Goal: Use online tool/utility: Utilize a website feature to perform a specific function

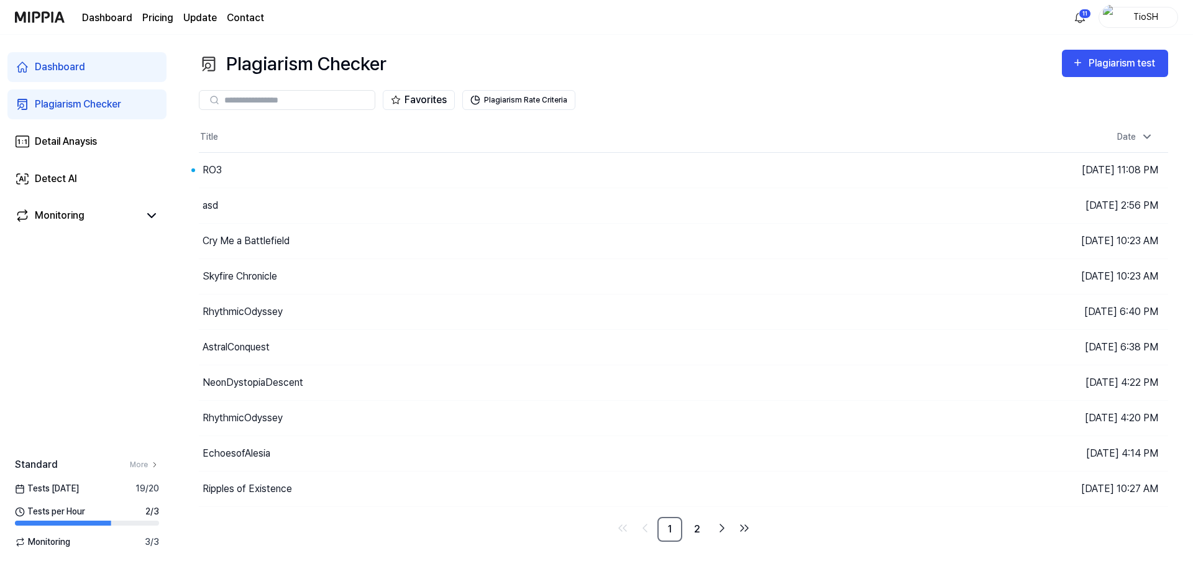
click at [263, 172] on div "RO3" at bounding box center [562, 170] width 727 height 35
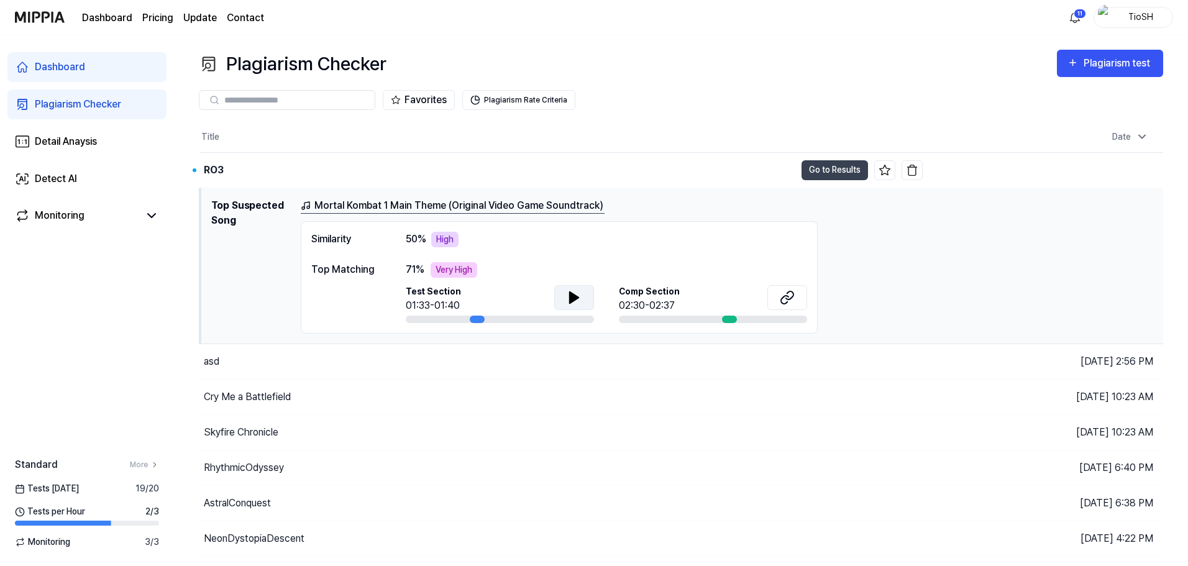
click at [577, 296] on icon at bounding box center [574, 297] width 9 height 11
click at [577, 295] on icon at bounding box center [577, 297] width 2 height 10
click at [927, 221] on div "Mortal Kombat 1 Main Theme (Original Video Game Soundtrack) Similarity 50 % Hig…" at bounding box center [727, 265] width 853 height 135
click at [828, 170] on button "Go to Results" at bounding box center [835, 170] width 67 height 20
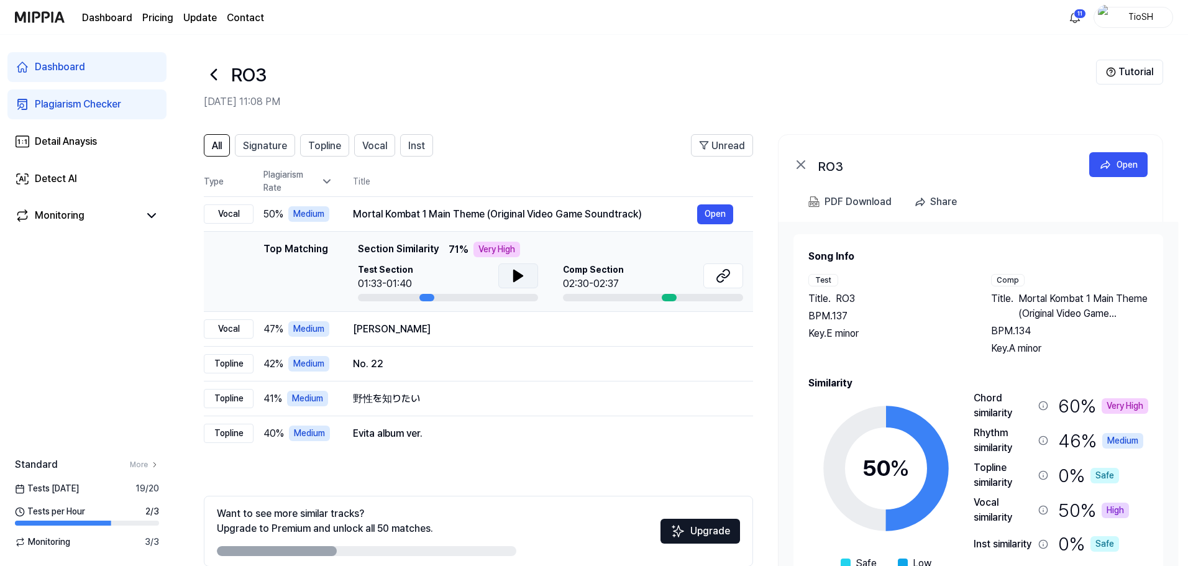
click at [517, 276] on icon at bounding box center [518, 275] width 9 height 11
click at [520, 278] on icon at bounding box center [521, 276] width 2 height 10
click at [444, 322] on div "[PERSON_NAME]" at bounding box center [525, 329] width 344 height 15
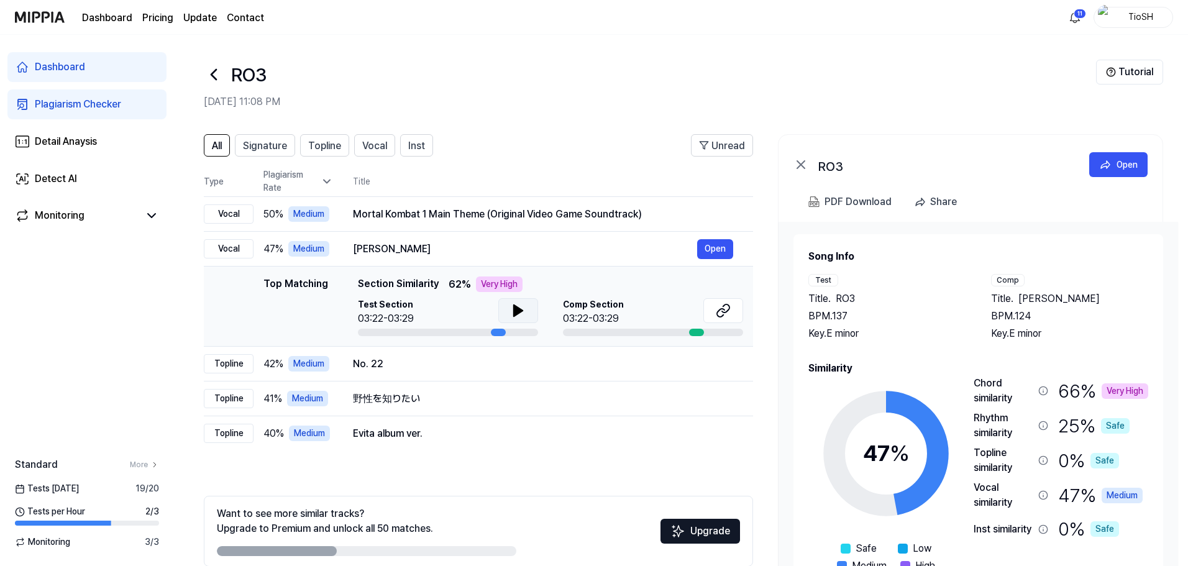
click at [518, 320] on button at bounding box center [518, 310] width 40 height 25
click at [723, 316] on icon at bounding box center [723, 310] width 15 height 15
click at [508, 373] on div "No. 22 Open" at bounding box center [543, 364] width 380 height 20
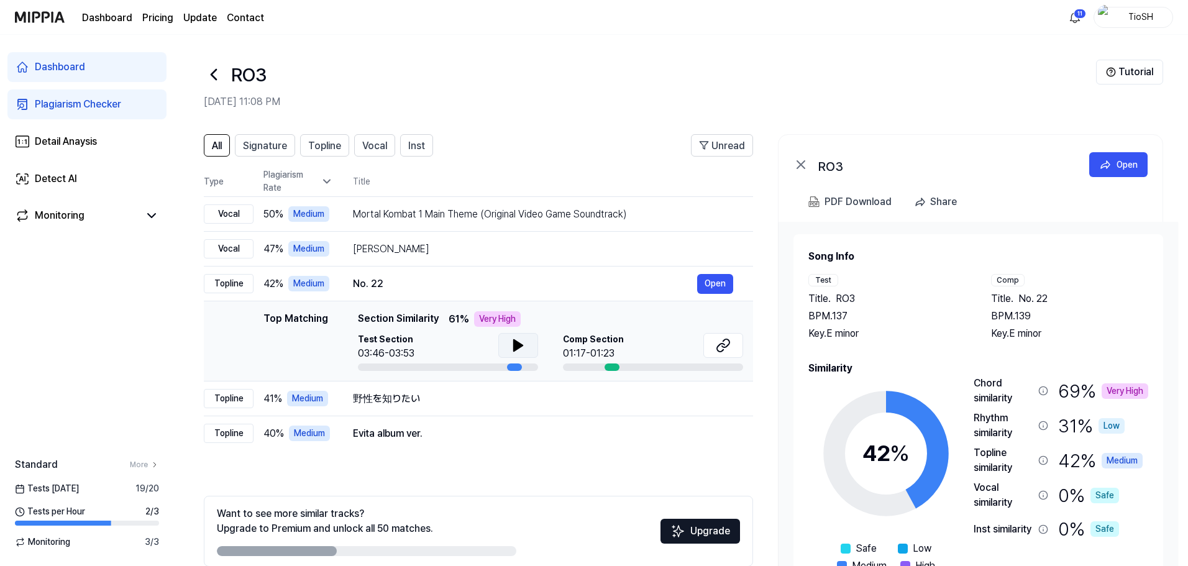
click at [514, 341] on icon at bounding box center [518, 345] width 9 height 11
click at [720, 349] on icon at bounding box center [723, 345] width 15 height 15
click at [468, 400] on div "野性を知りたい" at bounding box center [525, 399] width 344 height 15
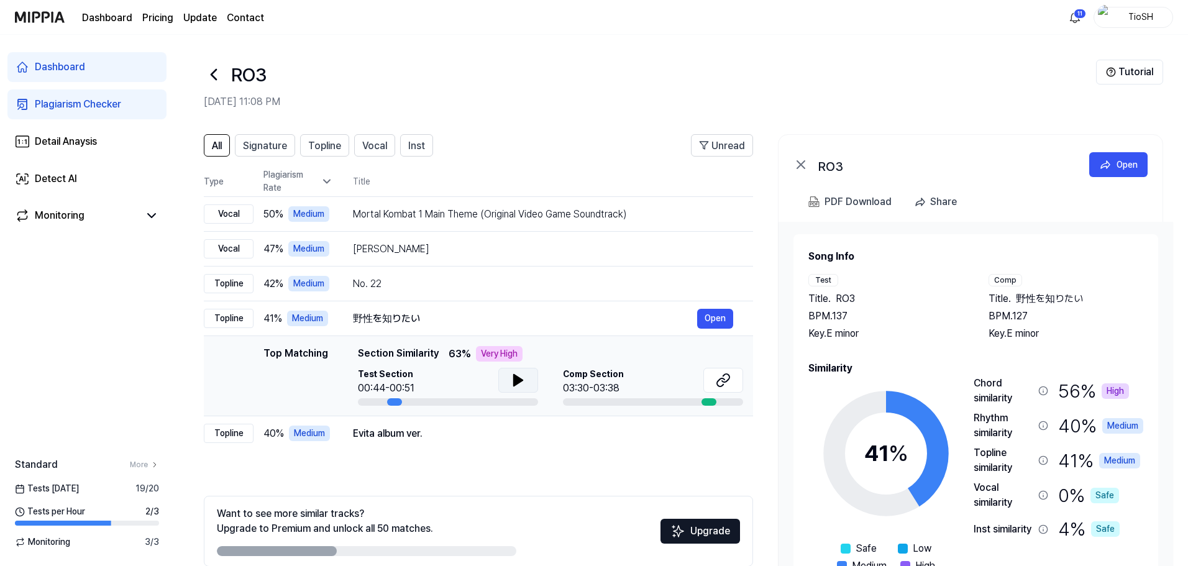
click at [523, 381] on icon at bounding box center [518, 380] width 15 height 15
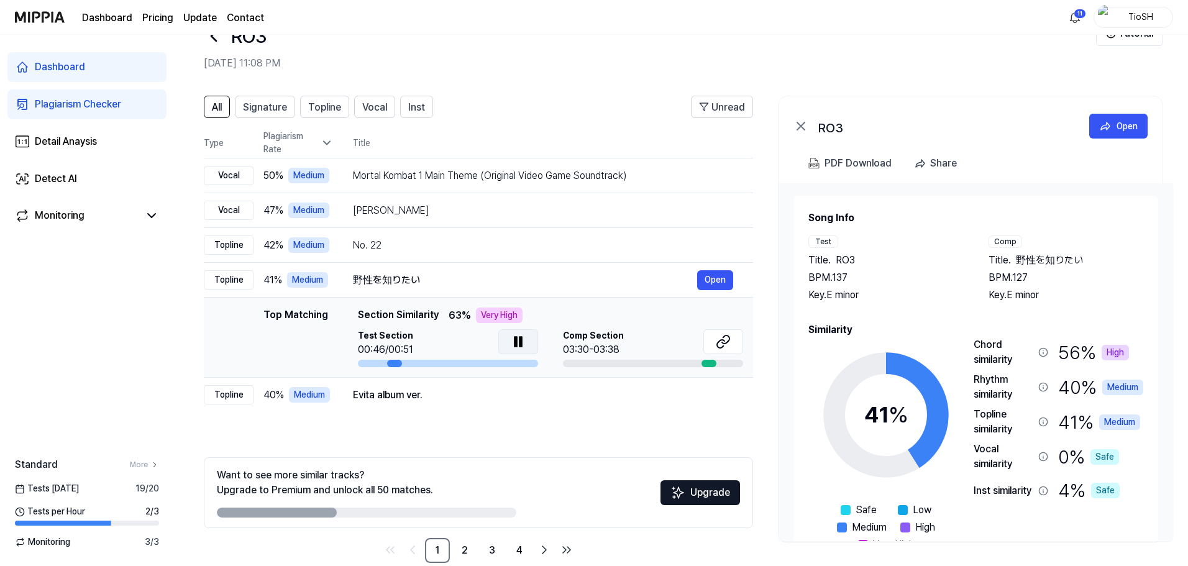
scroll to position [60, 0]
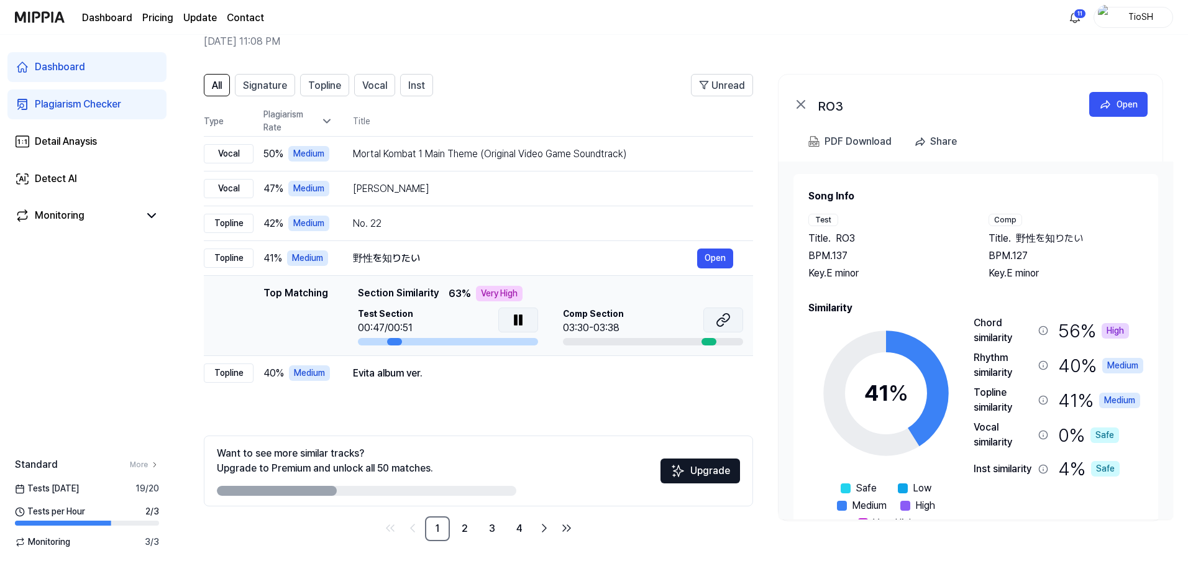
click at [728, 319] on icon at bounding box center [725, 318] width 7 height 8
click at [515, 320] on icon at bounding box center [516, 320] width 2 height 10
click at [528, 372] on div "Evita album ver." at bounding box center [525, 373] width 344 height 15
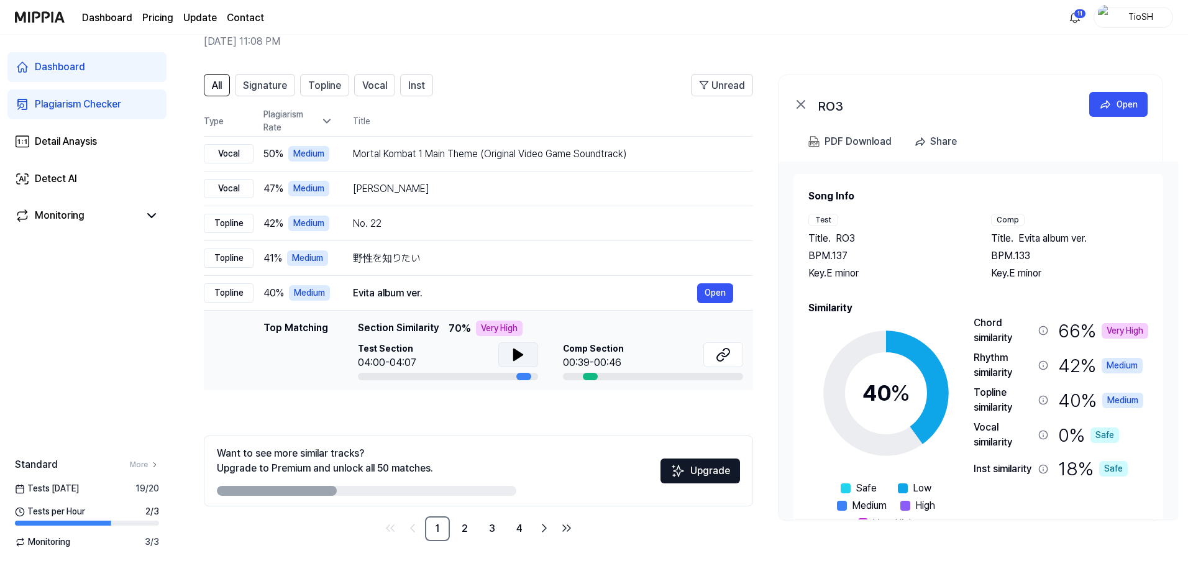
click at [526, 360] on button at bounding box center [518, 354] width 40 height 25
click at [462, 525] on link "2" at bounding box center [464, 528] width 25 height 25
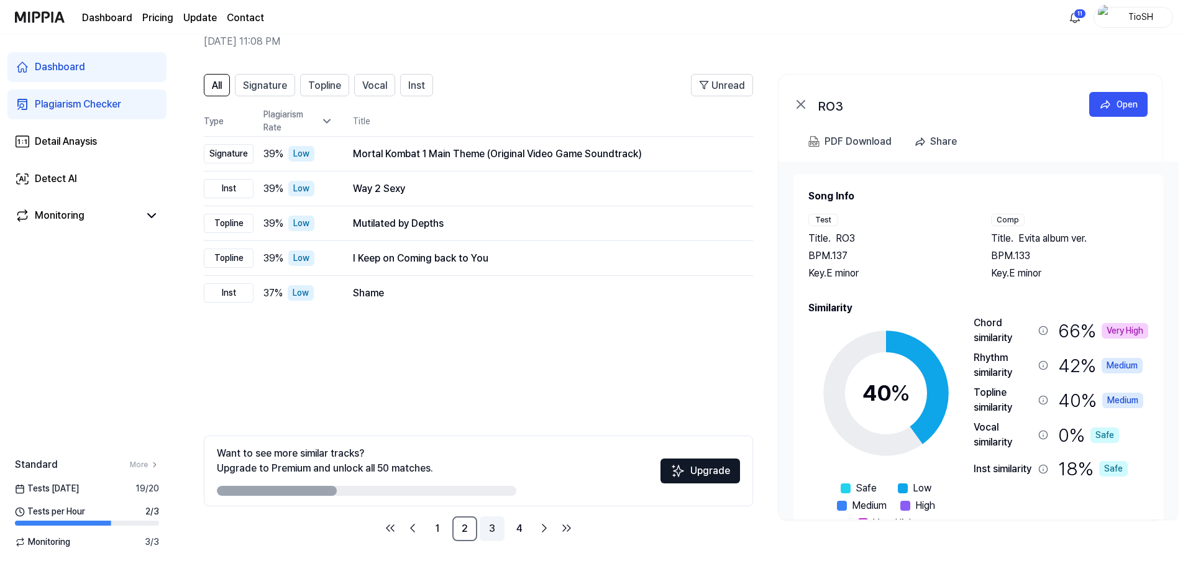
click at [497, 526] on link "3" at bounding box center [492, 528] width 25 height 25
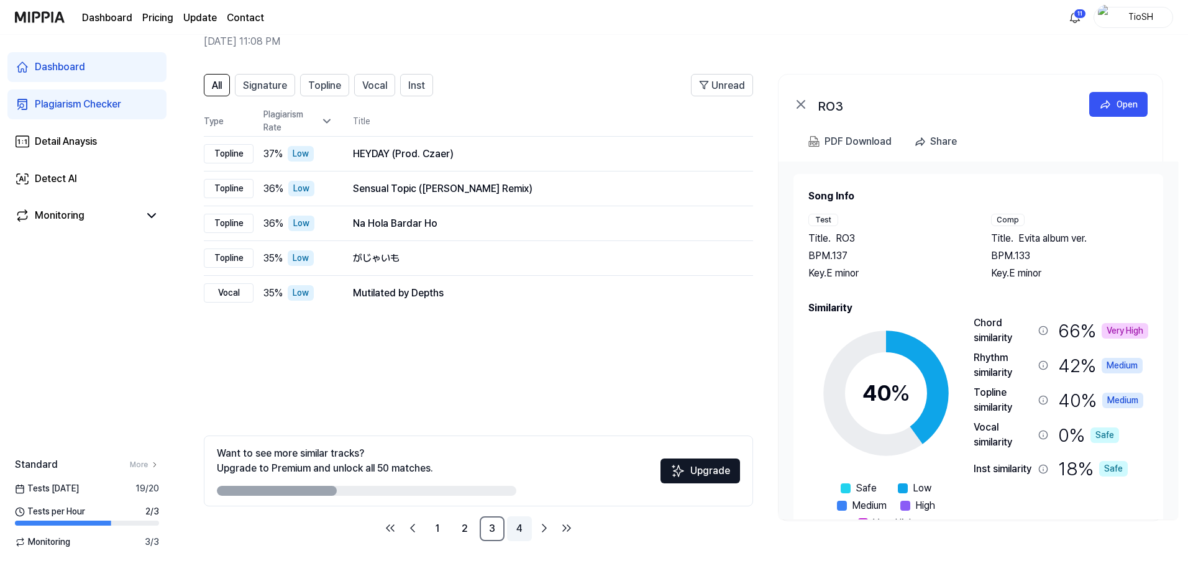
click at [526, 528] on link "4" at bounding box center [519, 528] width 25 height 25
click at [421, 294] on div "Love Song" at bounding box center [525, 293] width 344 height 15
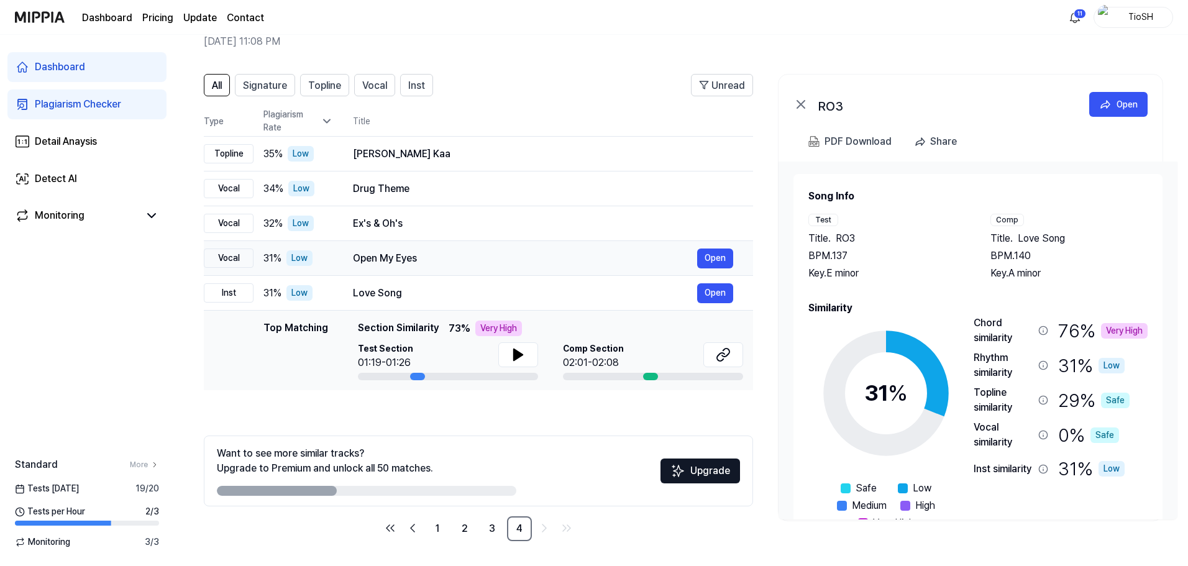
click at [414, 243] on td "Open My Eyes Open" at bounding box center [543, 258] width 420 height 35
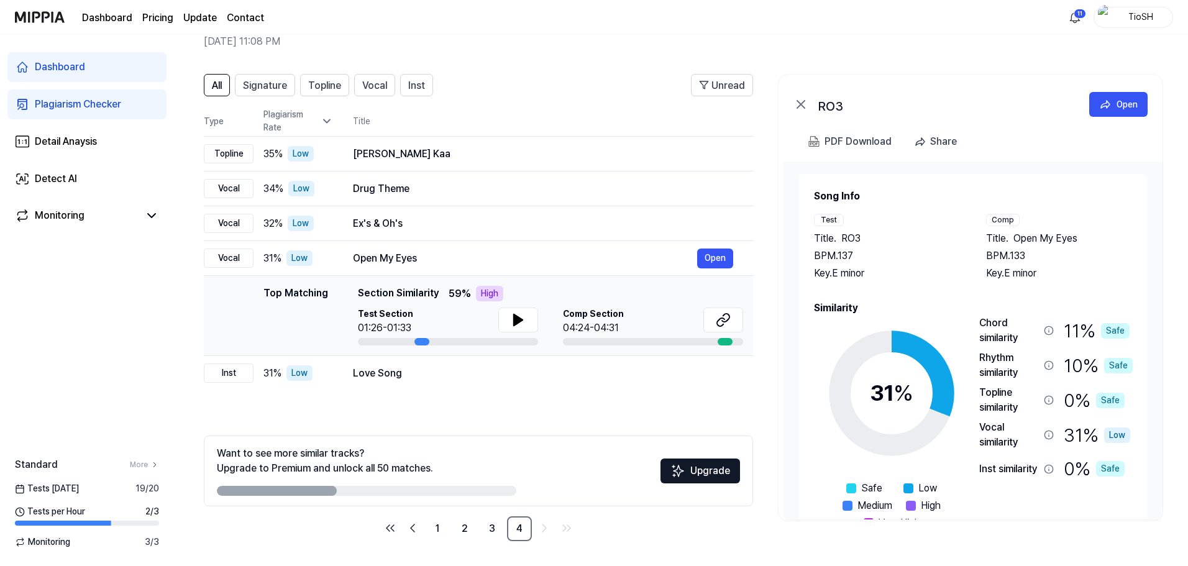
click at [422, 292] on span "Section Similarity" at bounding box center [398, 294] width 81 height 16
click at [451, 377] on div "Love Song" at bounding box center [525, 373] width 344 height 15
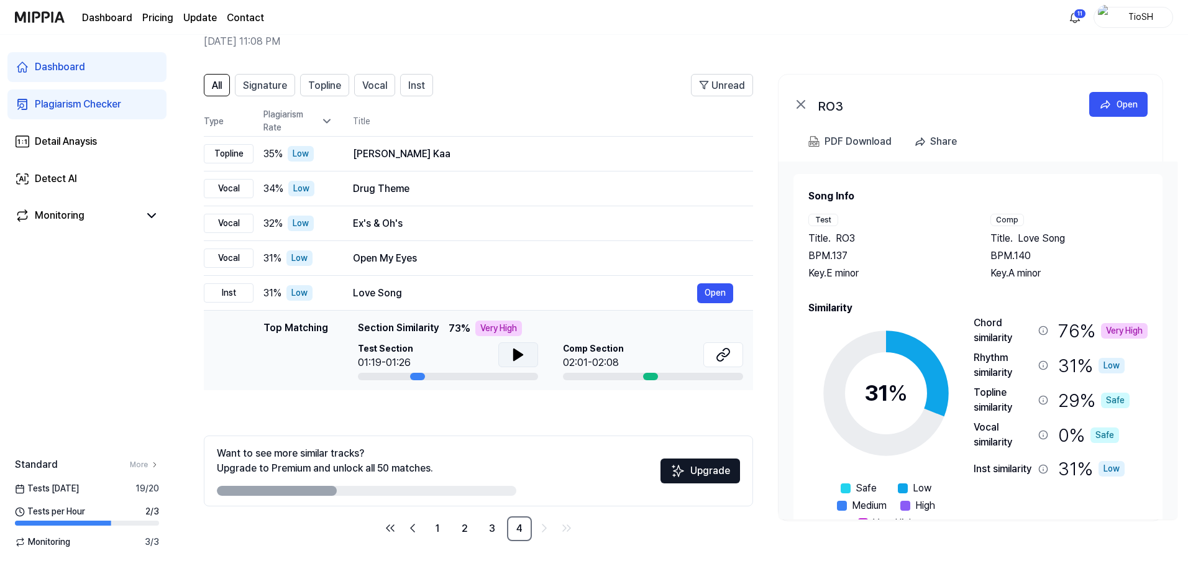
click at [523, 352] on icon at bounding box center [518, 354] width 15 height 15
click at [526, 354] on button at bounding box center [518, 354] width 40 height 25
click at [723, 356] on icon at bounding box center [725, 353] width 7 height 8
click at [518, 357] on icon at bounding box center [518, 354] width 9 height 11
click at [518, 357] on icon at bounding box center [518, 354] width 15 height 15
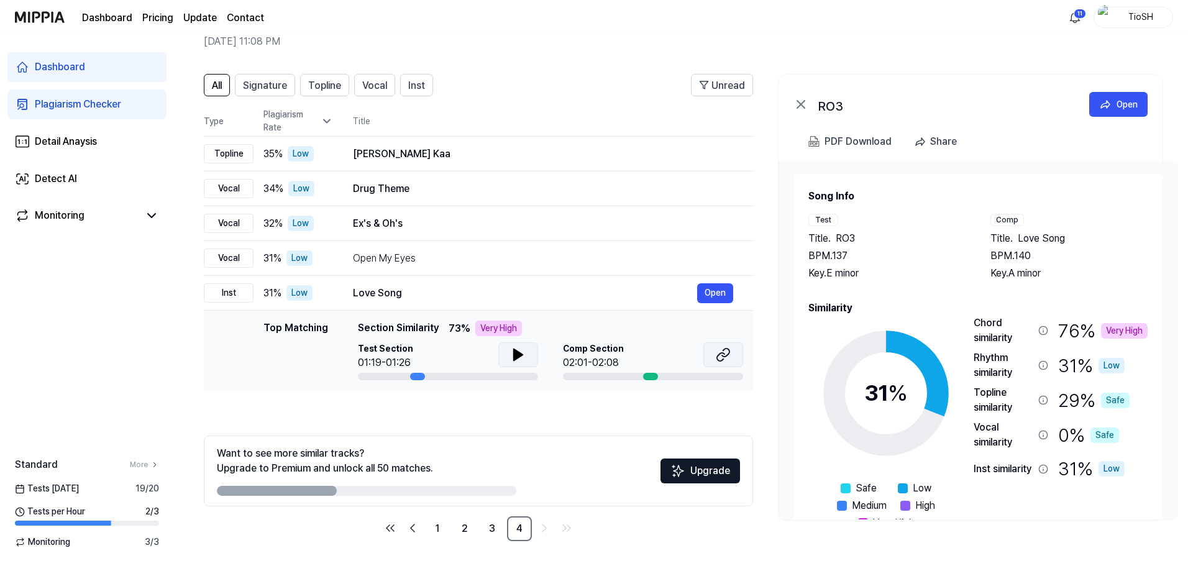
click at [718, 349] on icon at bounding box center [723, 354] width 15 height 15
click at [446, 529] on link "1" at bounding box center [437, 528] width 25 height 25
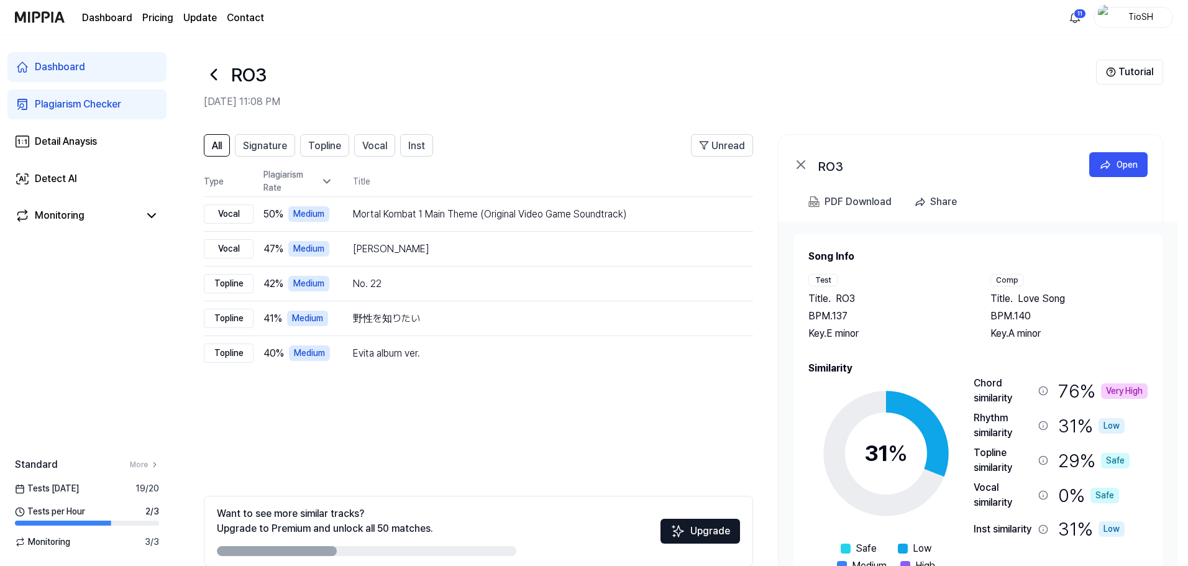
click at [214, 77] on icon at bounding box center [213, 75] width 5 height 10
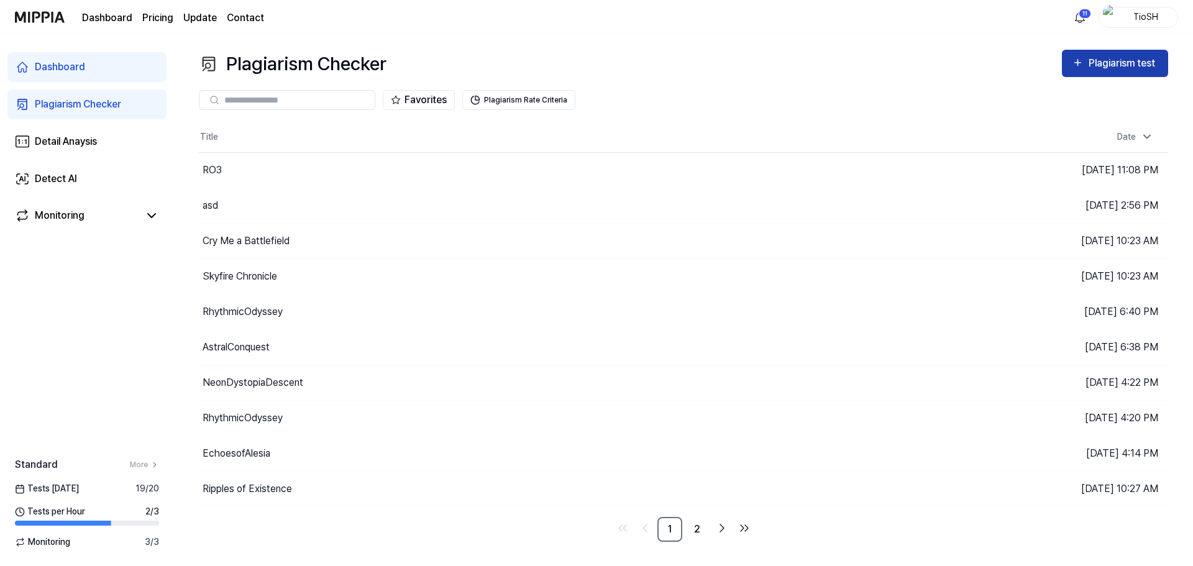
click at [1124, 60] on div "Plagiarism test" at bounding box center [1124, 63] width 70 height 16
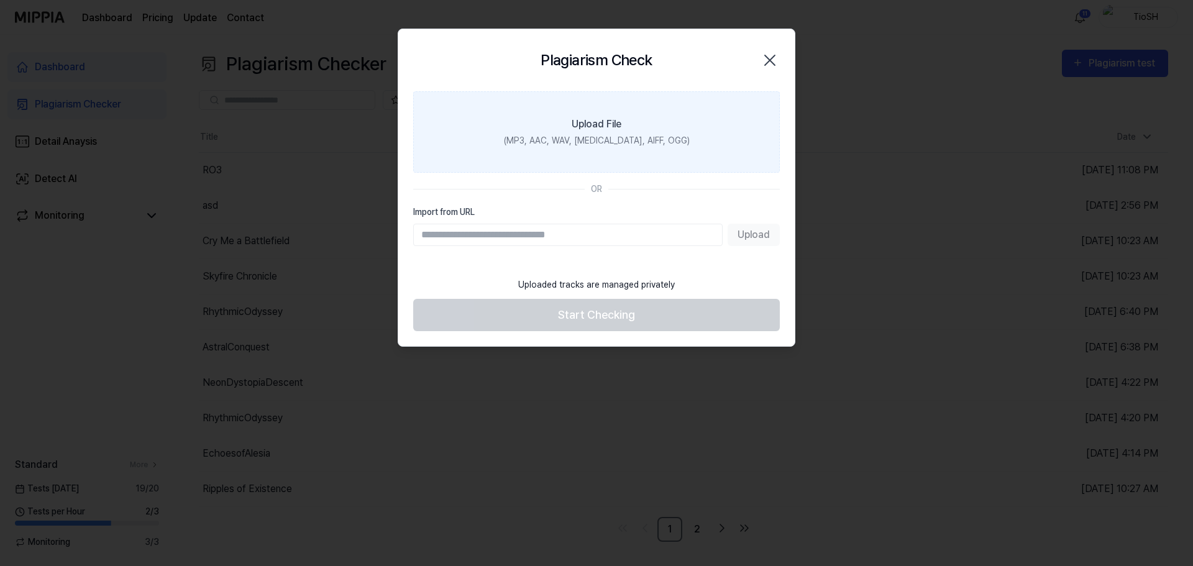
click at [571, 158] on label "Upload File (MP3, AAC, WAV, [MEDICAL_DATA], AIFF, OGG)" at bounding box center [596, 131] width 367 height 81
click at [0, 0] on input "Upload File (MP3, AAC, WAV, [MEDICAL_DATA], AIFF, OGG)" at bounding box center [0, 0] width 0 height 0
click at [558, 149] on label "Upload File (MP3, AAC, WAV, [MEDICAL_DATA], AIFF, OGG)" at bounding box center [596, 131] width 367 height 81
click at [0, 0] on input "Upload File (MP3, AAC, WAV, [MEDICAL_DATA], AIFF, OGG)" at bounding box center [0, 0] width 0 height 0
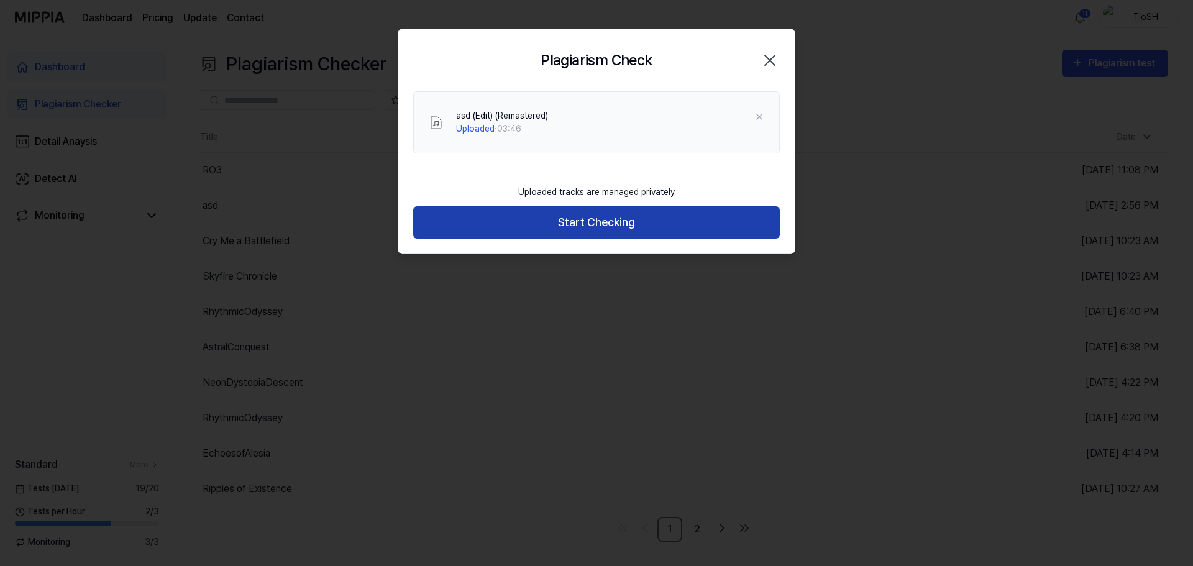
click at [702, 221] on button "Start Checking" at bounding box center [596, 222] width 367 height 33
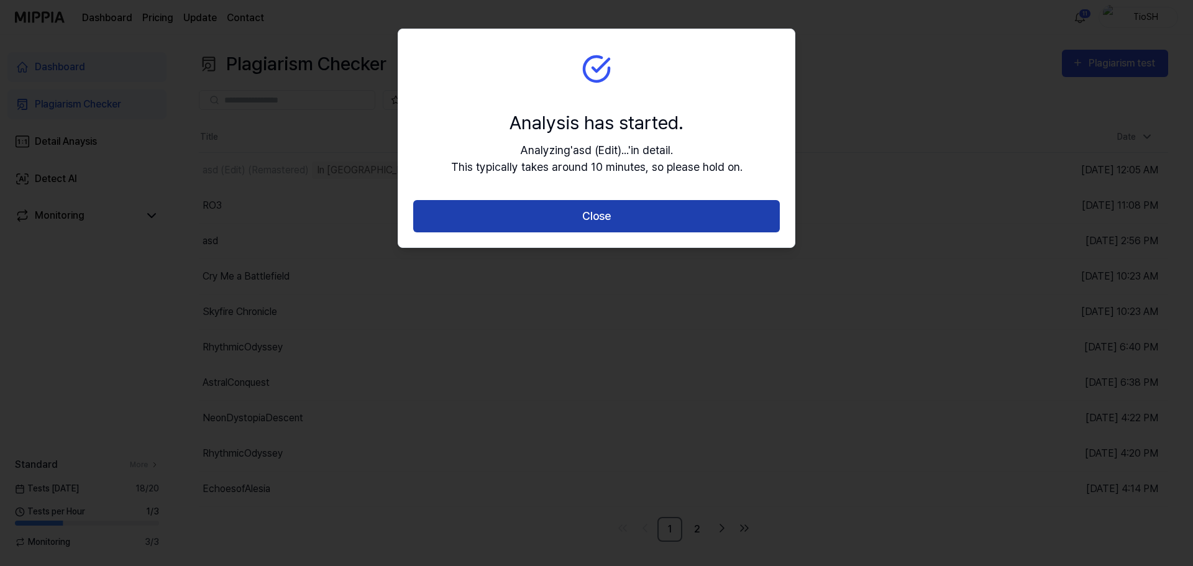
click at [702, 213] on button "Close" at bounding box center [596, 216] width 367 height 33
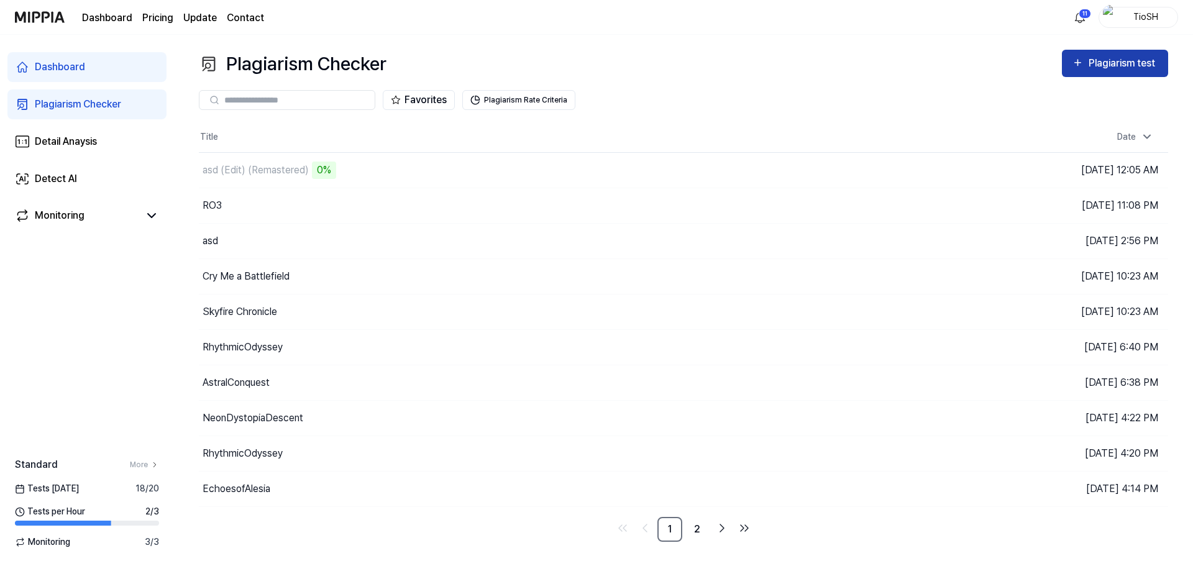
click at [1155, 58] on div "Plagiarism test" at bounding box center [1124, 63] width 70 height 16
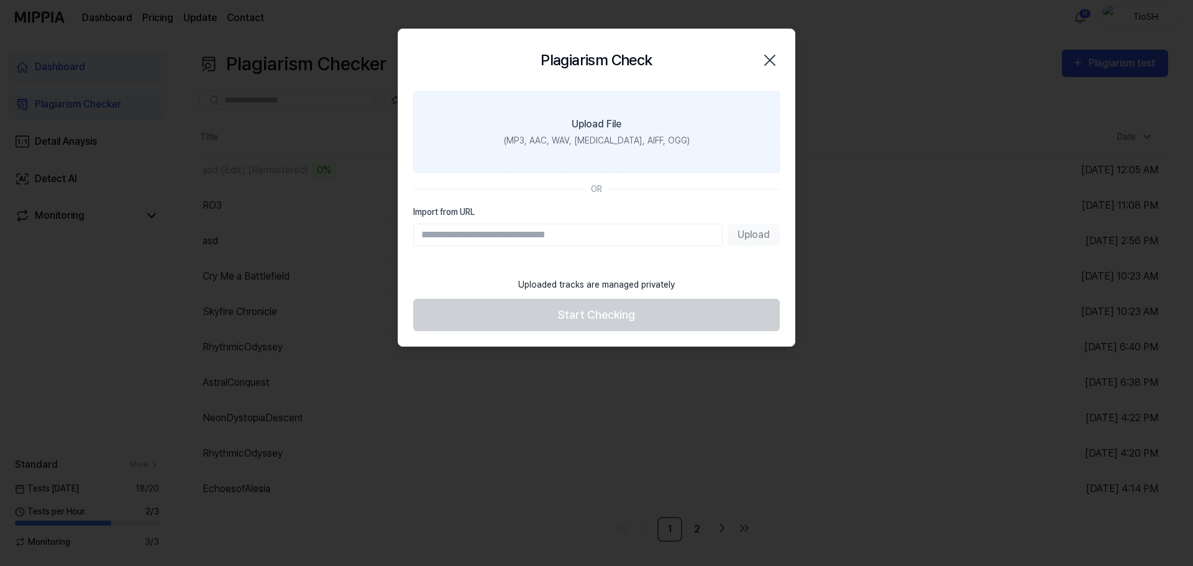
click at [574, 137] on div "(MP3, AAC, WAV, [MEDICAL_DATA], AIFF, OGG)" at bounding box center [597, 140] width 186 height 13
click at [0, 0] on input "Upload File (MP3, AAC, WAV, [MEDICAL_DATA], AIFF, OGG)" at bounding box center [0, 0] width 0 height 0
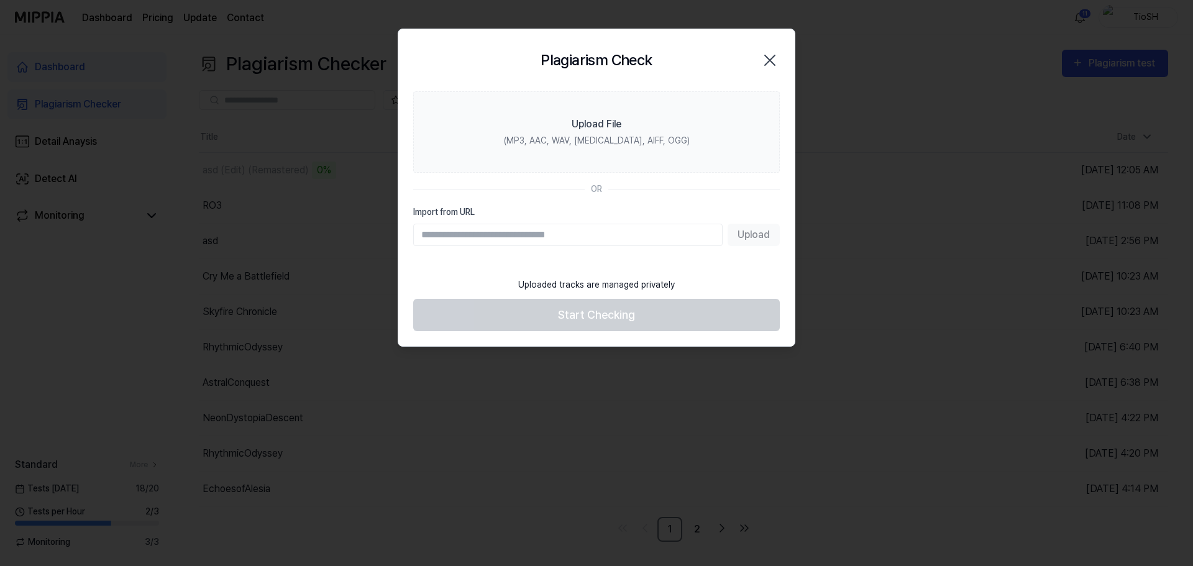
drag, startPoint x: 778, startPoint y: 66, endPoint x: 666, endPoint y: 38, distance: 115.3
click at [778, 65] on icon "button" at bounding box center [770, 60] width 20 height 20
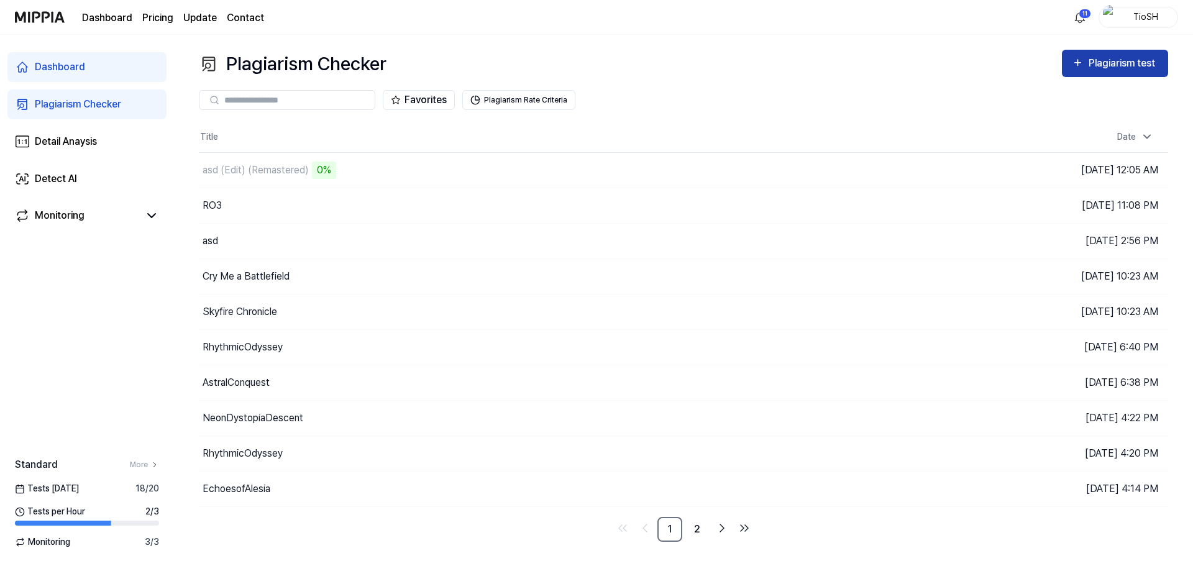
click at [1135, 65] on div "Plagiarism test" at bounding box center [1124, 63] width 70 height 16
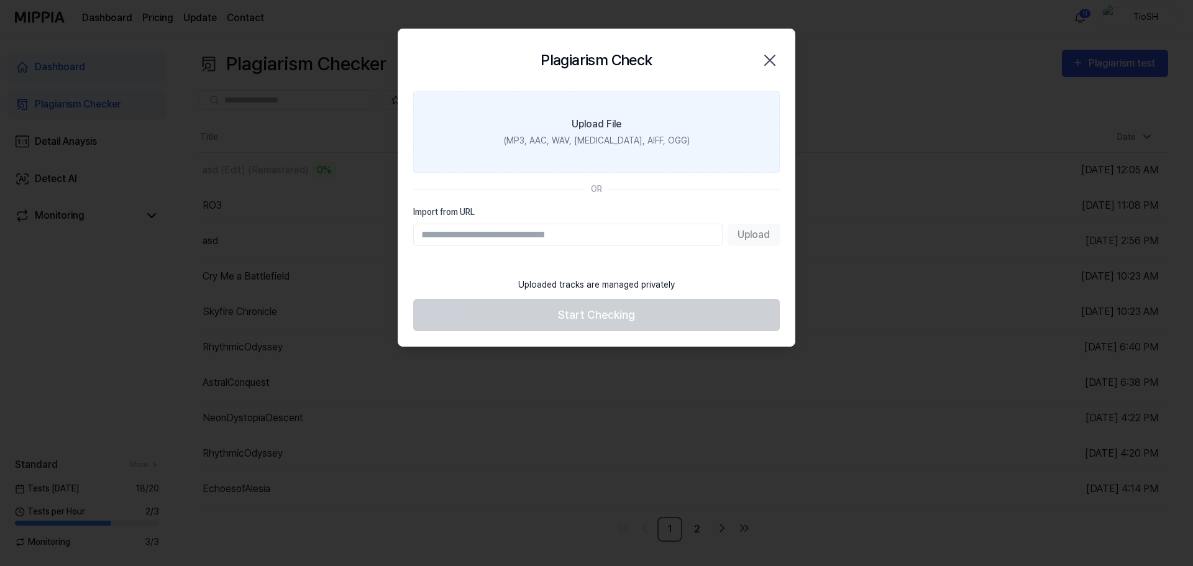
click at [633, 154] on label "Upload File (MP3, AAC, WAV, [MEDICAL_DATA], AIFF, OGG)" at bounding box center [596, 131] width 367 height 81
click at [0, 0] on input "Upload File (MP3, AAC, WAV, [MEDICAL_DATA], AIFF, OGG)" at bounding box center [0, 0] width 0 height 0
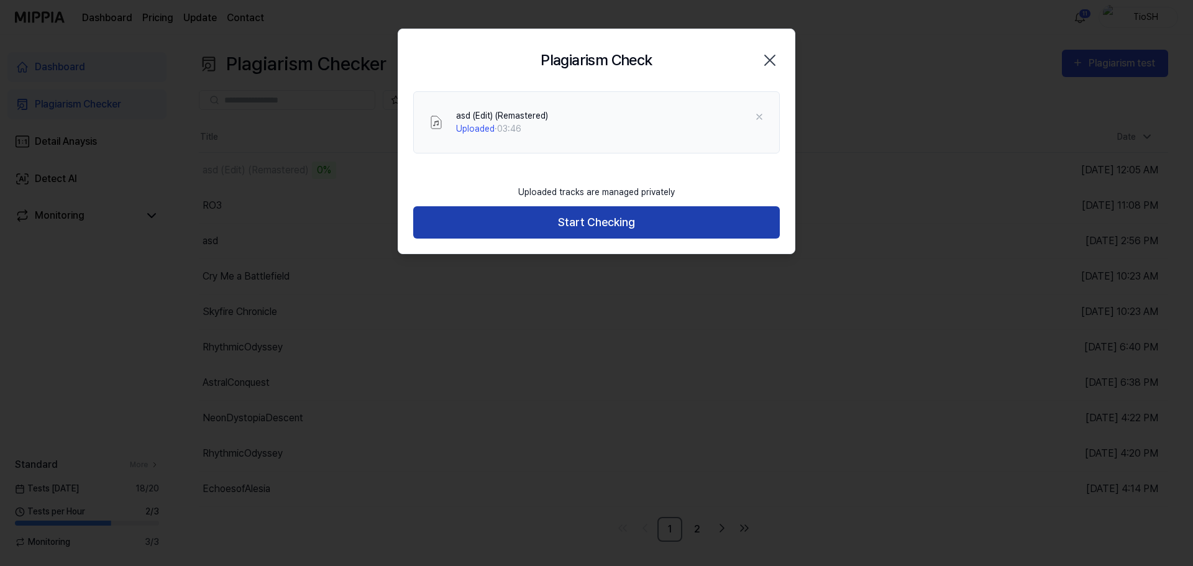
click at [656, 215] on button "Start Checking" at bounding box center [596, 222] width 367 height 33
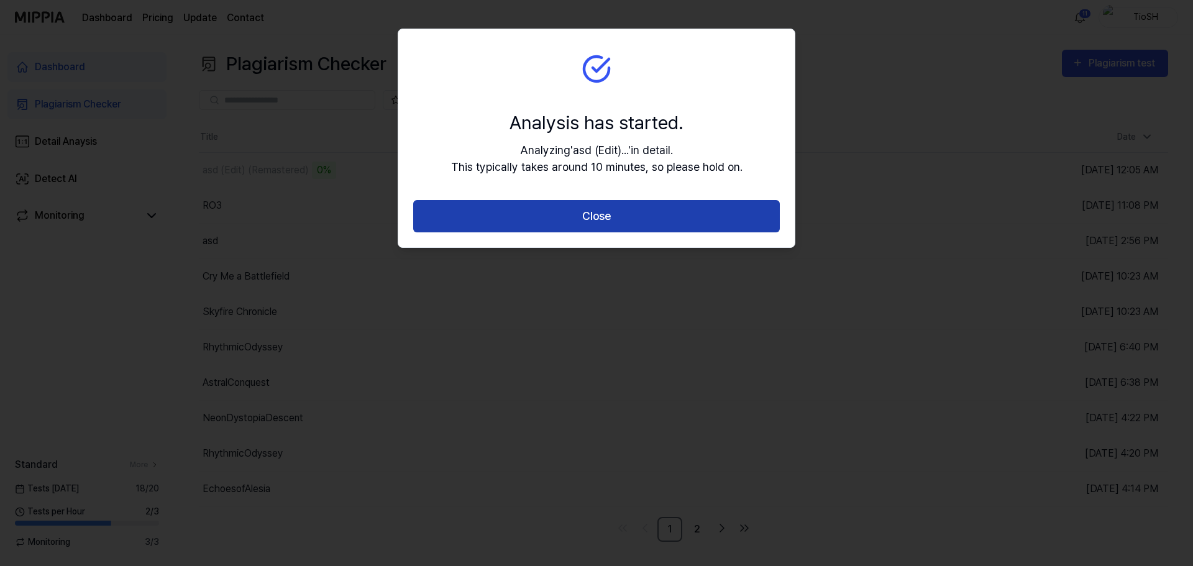
click at [704, 213] on button "Close" at bounding box center [596, 216] width 367 height 33
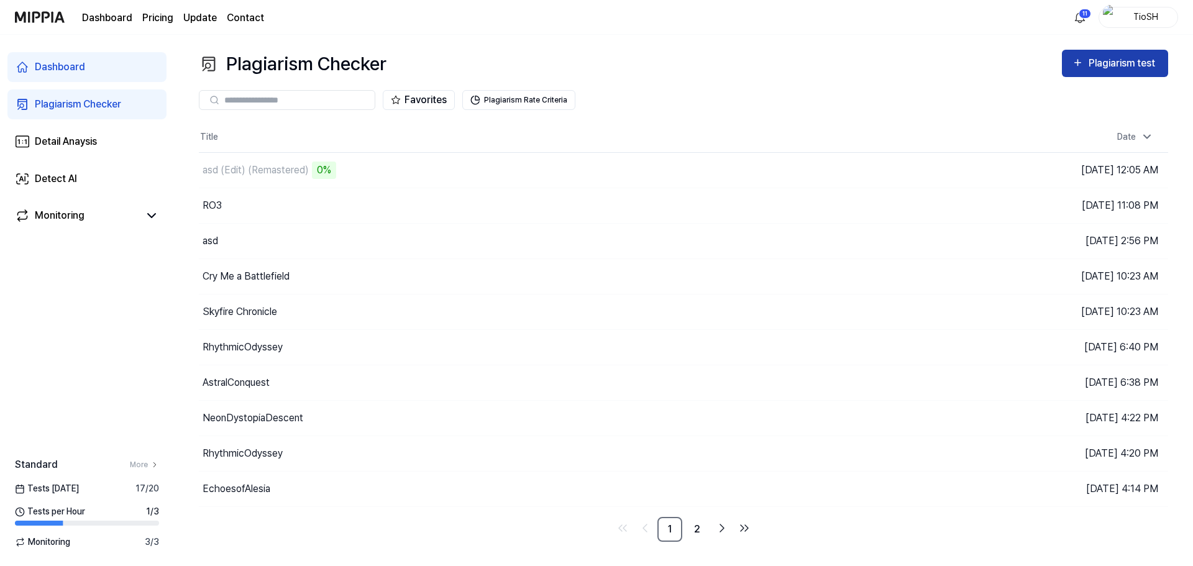
click at [1162, 54] on button "Plagiarism test" at bounding box center [1115, 63] width 106 height 27
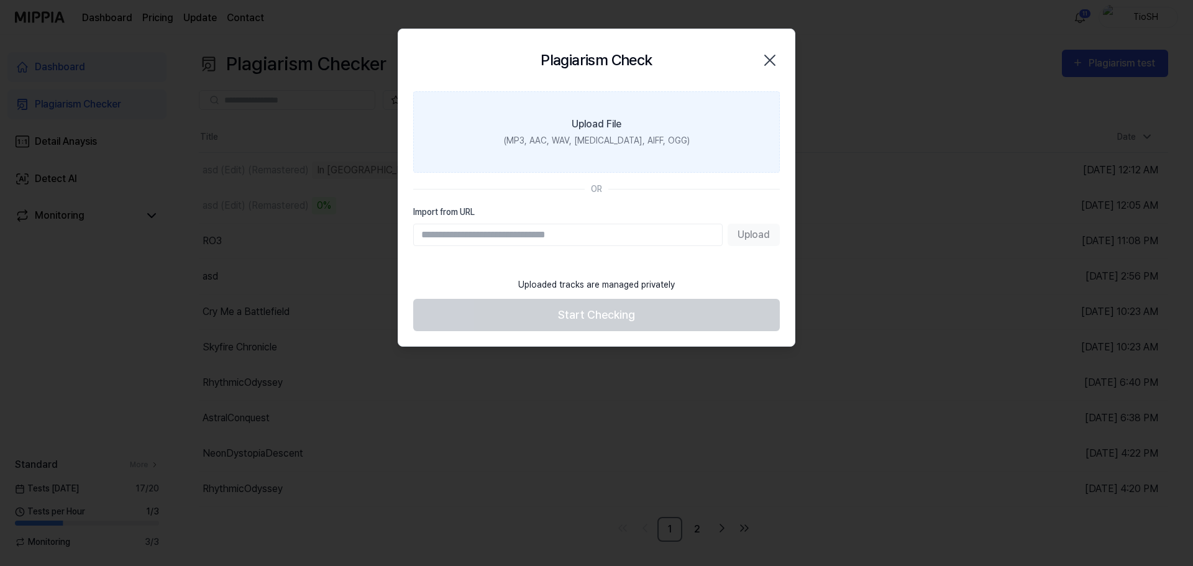
click at [572, 154] on label "Upload File (MP3, AAC, WAV, [MEDICAL_DATA], AIFF, OGG)" at bounding box center [596, 131] width 367 height 81
click at [0, 0] on input "Upload File (MP3, AAC, WAV, [MEDICAL_DATA], AIFF, OGG)" at bounding box center [0, 0] width 0 height 0
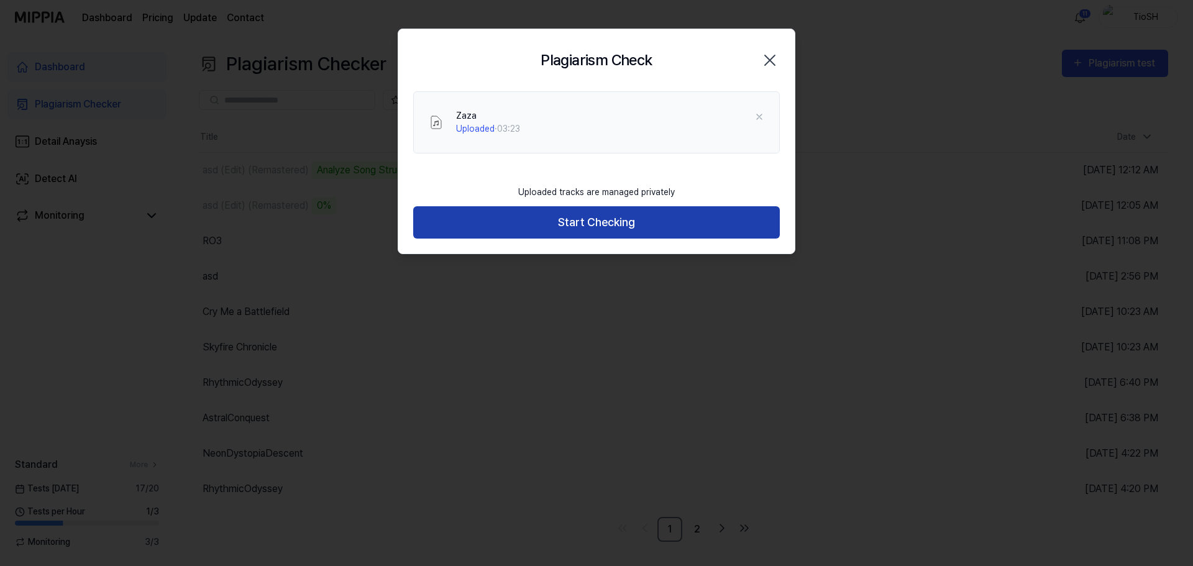
click at [566, 225] on button "Start Checking" at bounding box center [596, 222] width 367 height 33
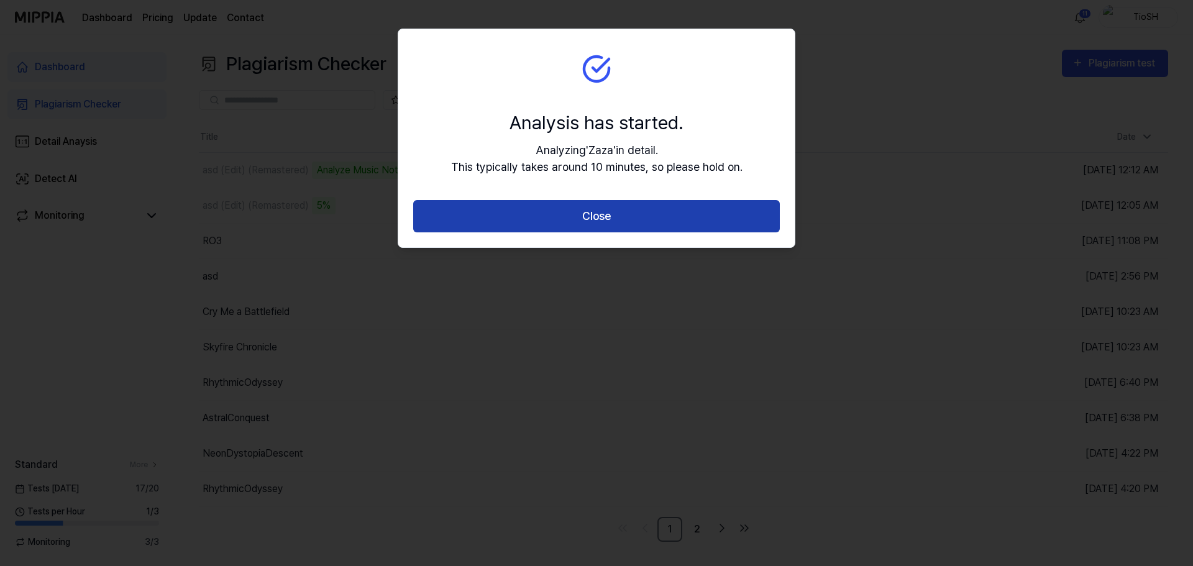
click at [553, 219] on button "Close" at bounding box center [596, 216] width 367 height 33
